Goal: Task Accomplishment & Management: Use online tool/utility

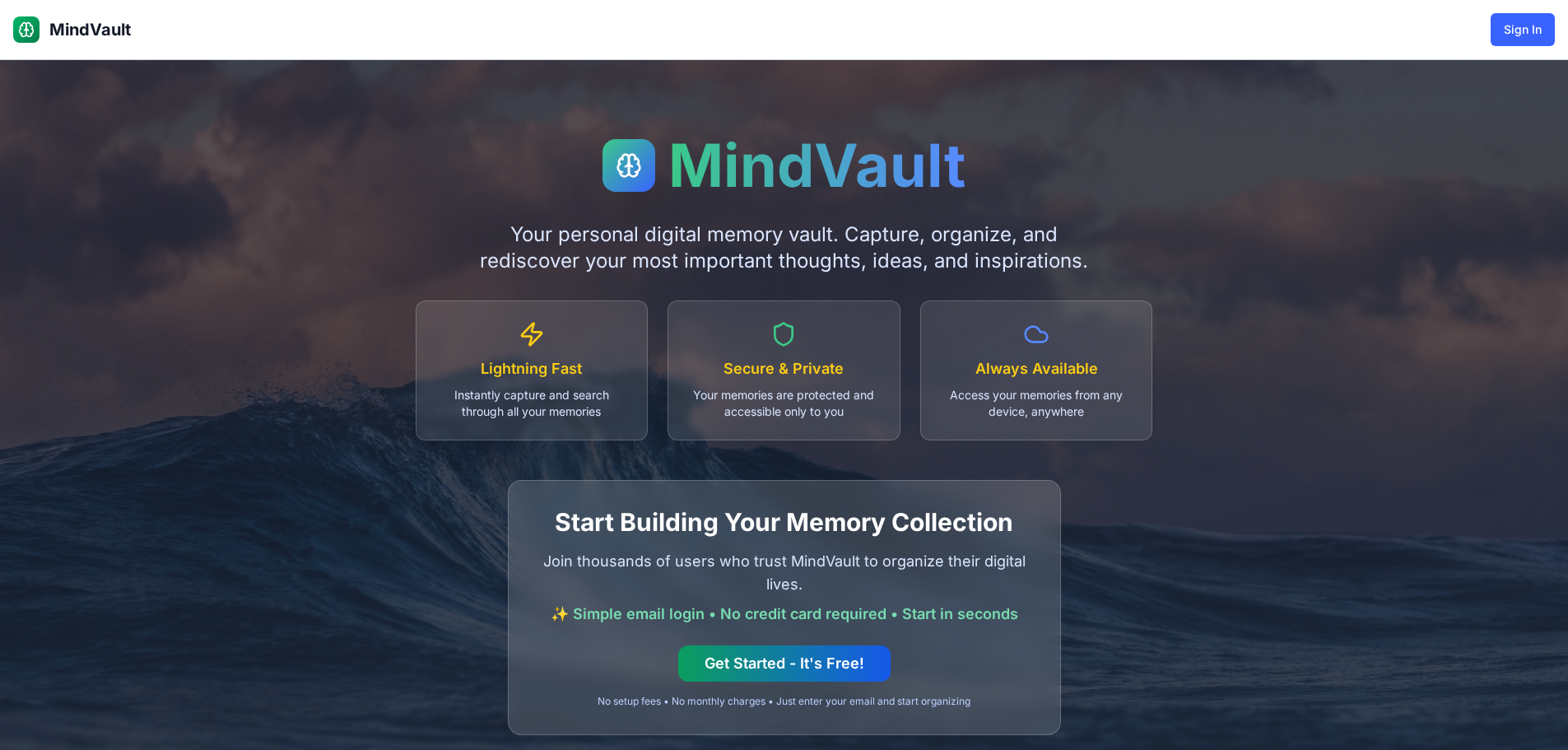
click at [808, 659] on button "Get Started - It's Free!" at bounding box center [784, 663] width 213 height 36
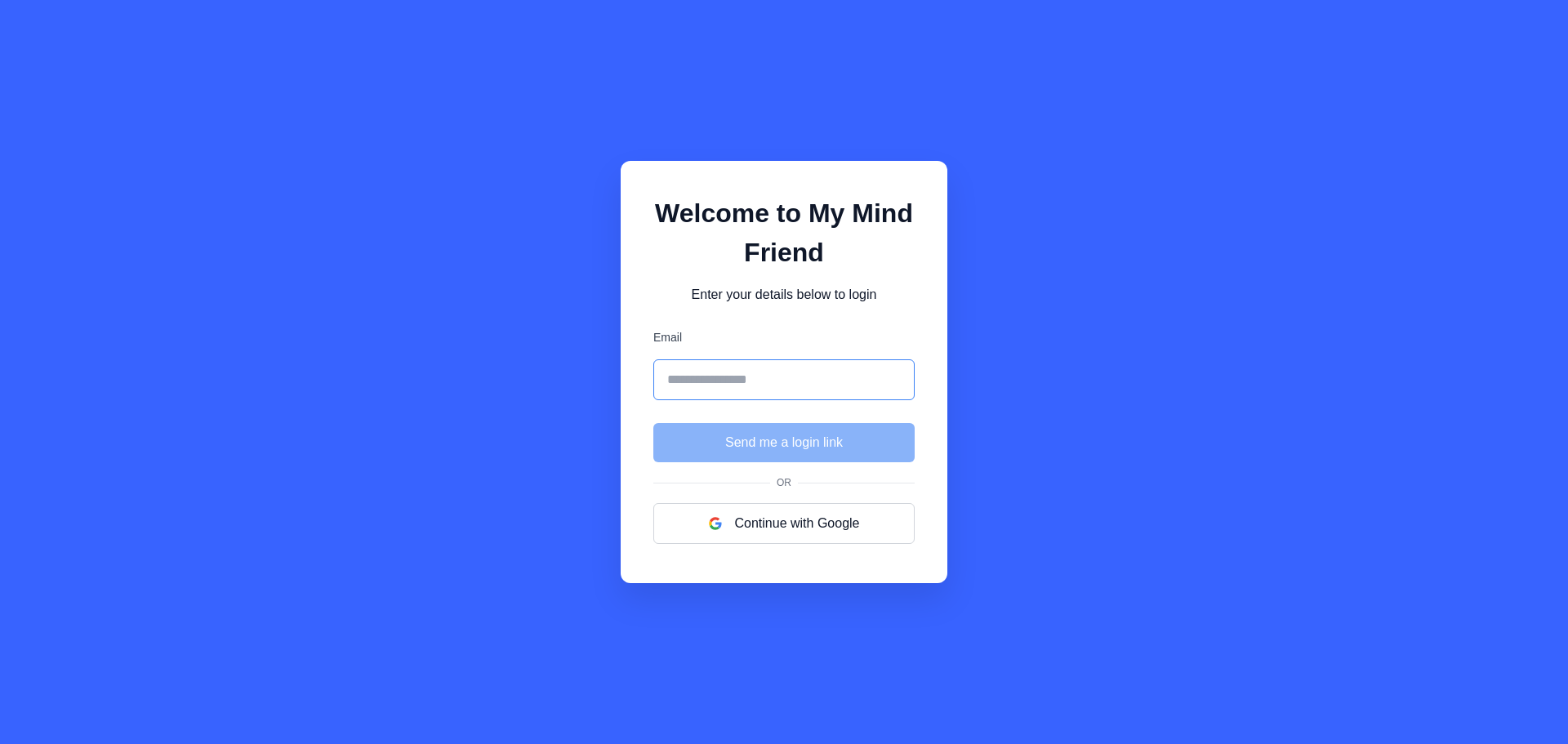
click at [733, 366] on input "Email" at bounding box center [784, 380] width 261 height 41
type input "**********"
click at [760, 432] on button "Send me a login link" at bounding box center [784, 442] width 261 height 39
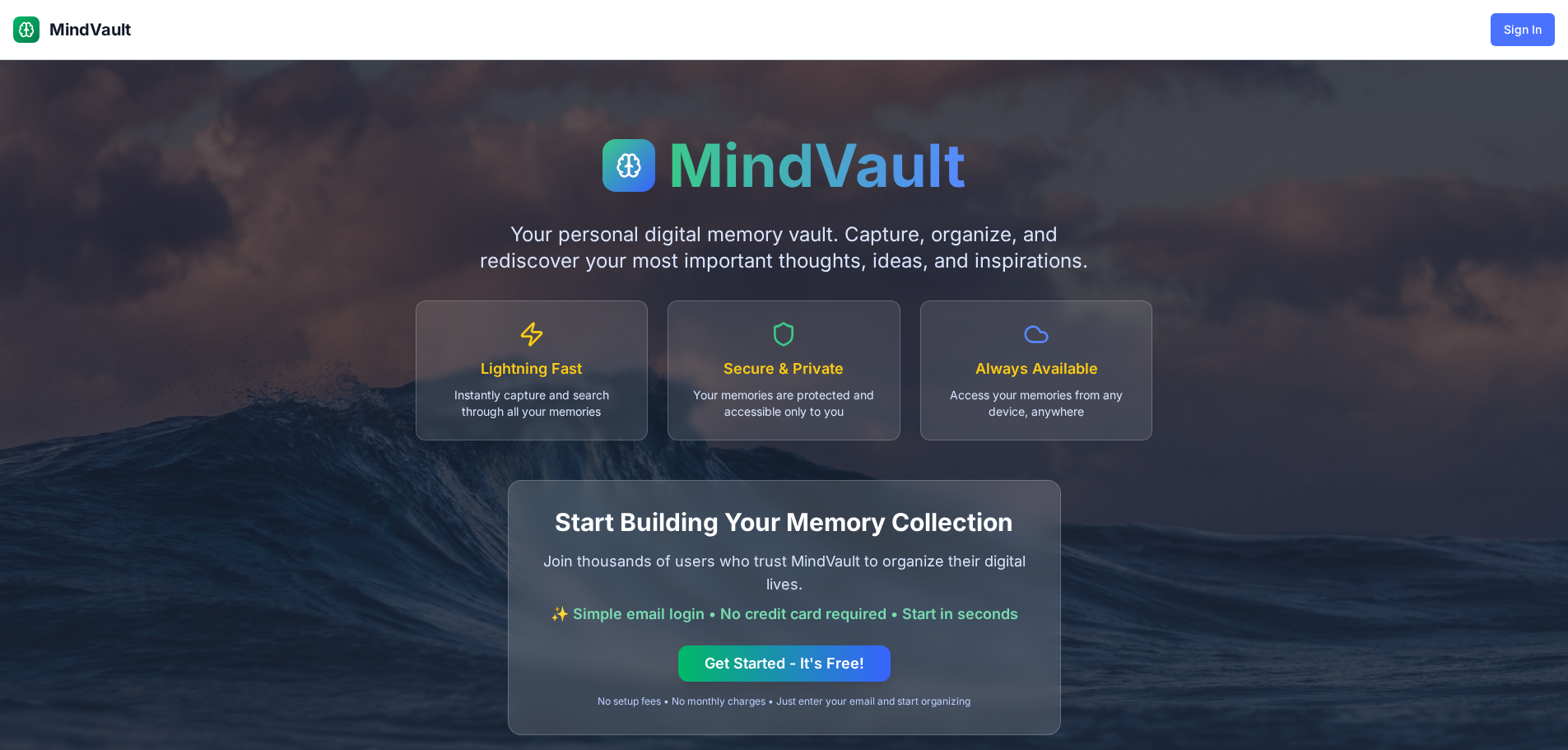
click at [1524, 17] on button "Sign In" at bounding box center [1523, 29] width 64 height 33
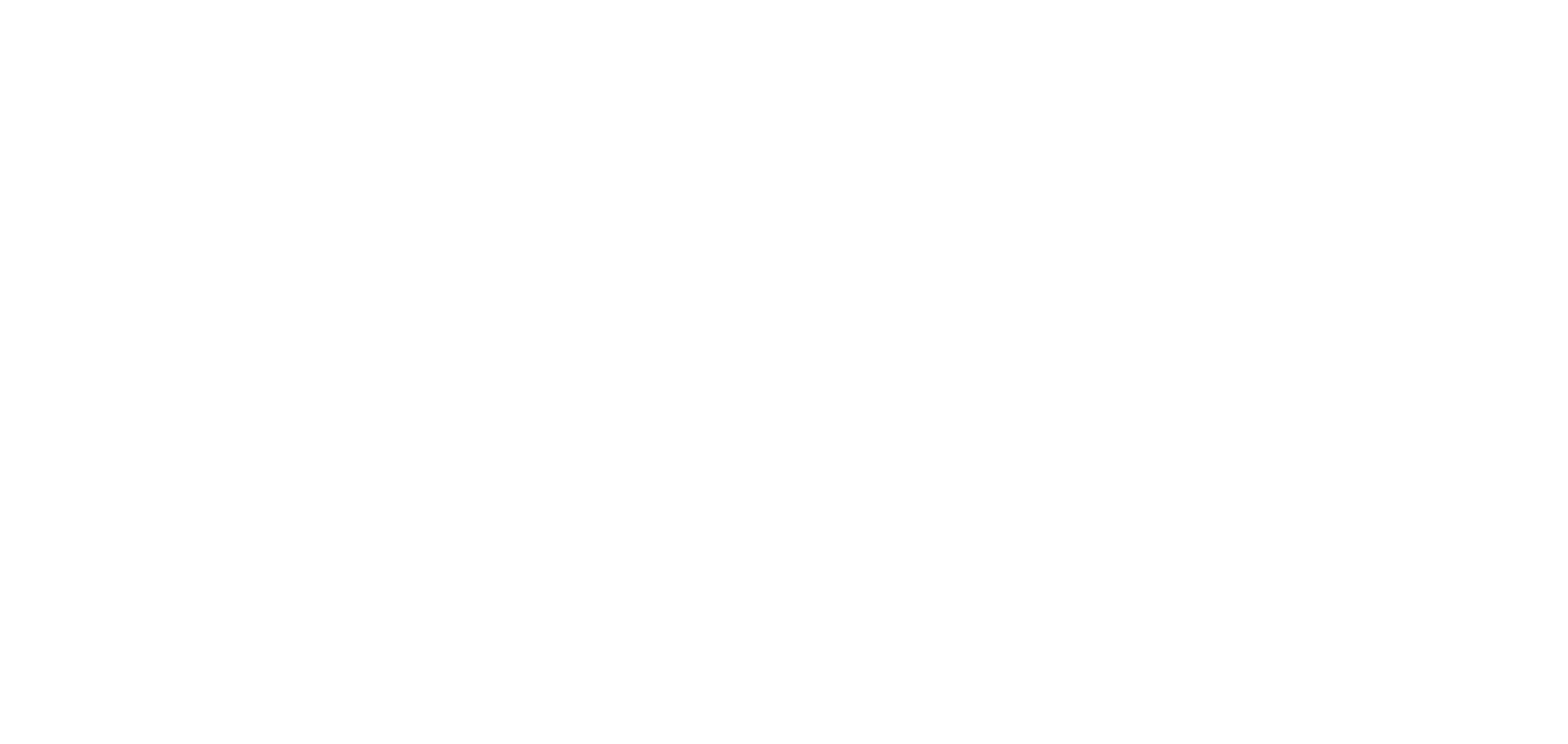
click at [626, 0] on html at bounding box center [784, 0] width 1568 height 0
click at [627, 0] on html at bounding box center [784, 0] width 1568 height 0
